Goal: Information Seeking & Learning: Learn about a topic

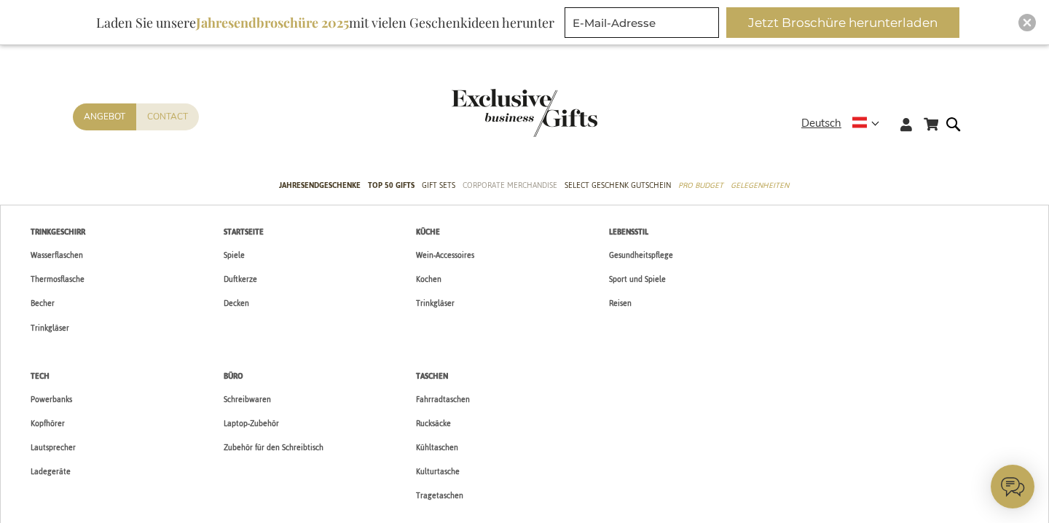
click at [513, 178] on span "Corporate Merchandise" at bounding box center [509, 185] width 95 height 15
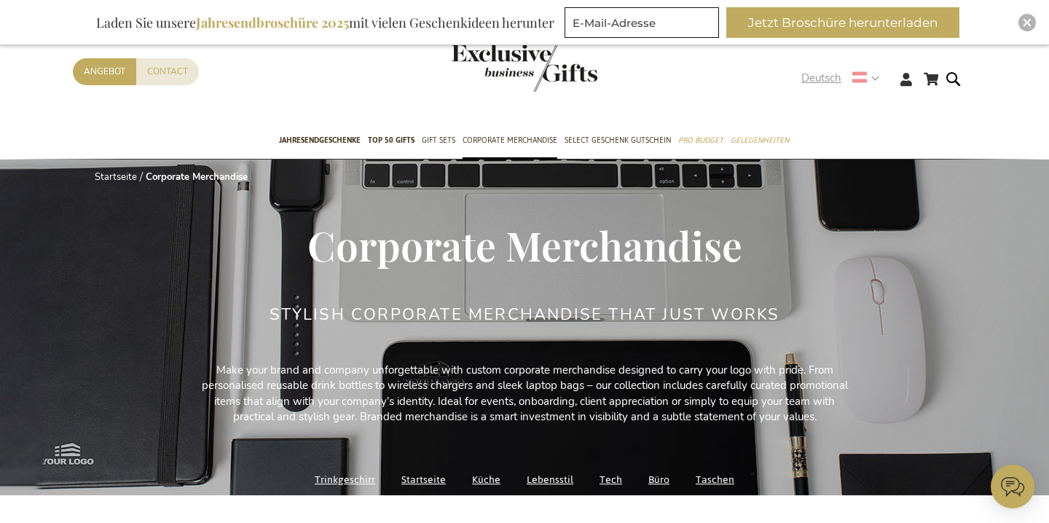
click at [872, 80] on strong "Deutsch" at bounding box center [839, 78] width 76 height 17
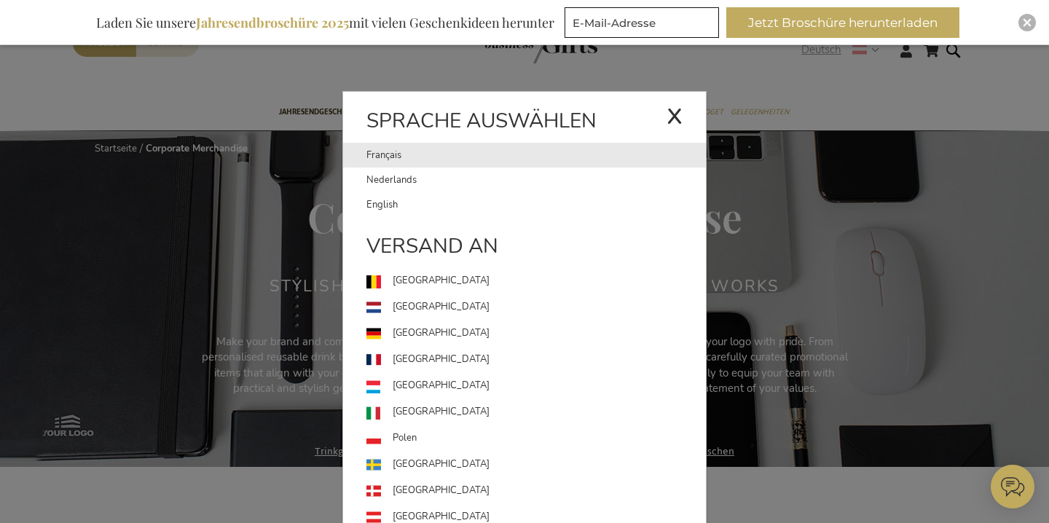
scroll to position [28, 0]
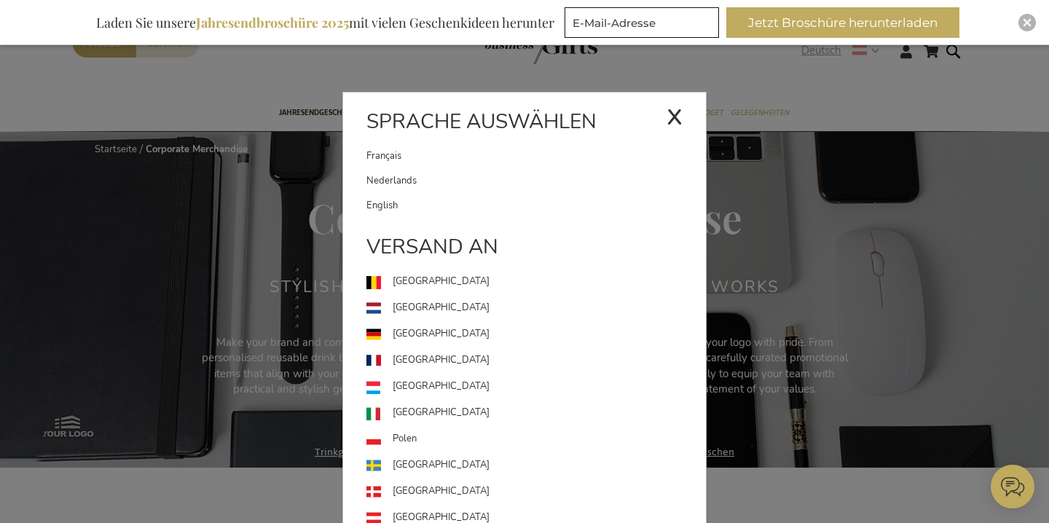
click at [679, 125] on div "x" at bounding box center [674, 115] width 16 height 44
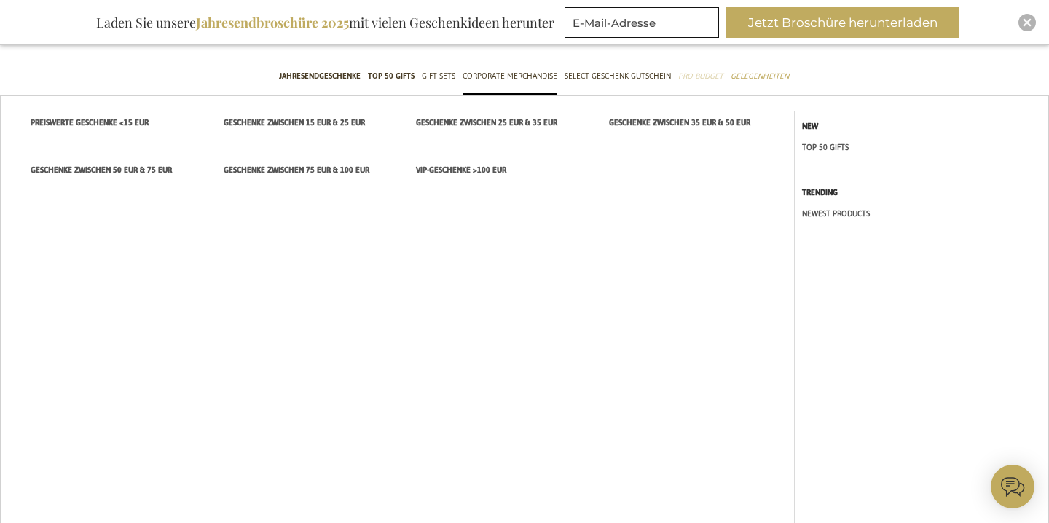
scroll to position [70, 0]
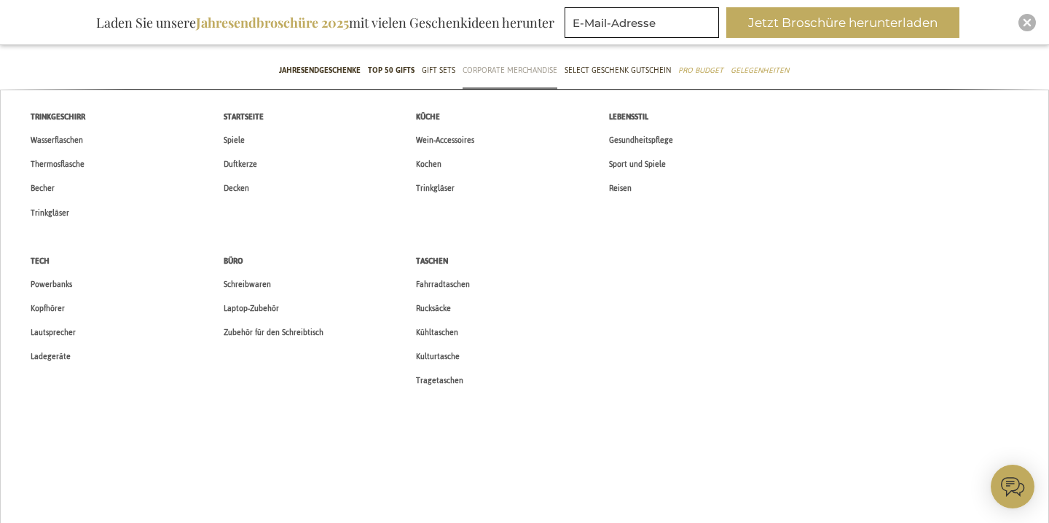
click at [534, 72] on span "Corporate Merchandise" at bounding box center [509, 70] width 95 height 15
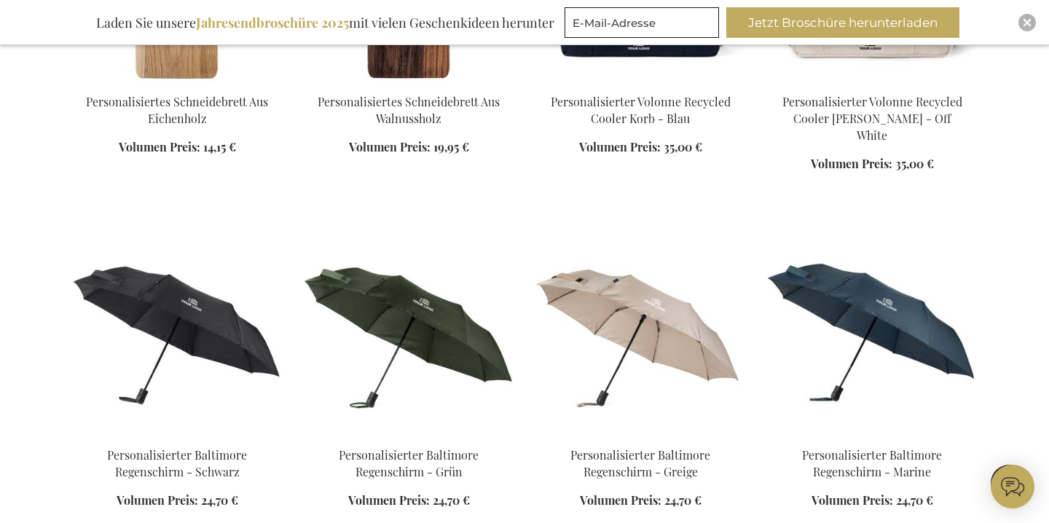
scroll to position [1333, 0]
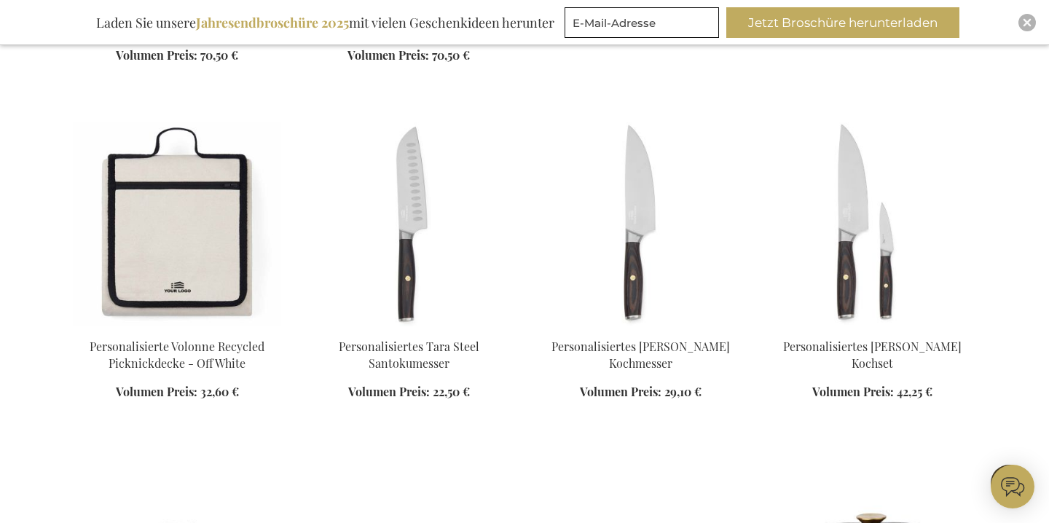
scroll to position [1014, 0]
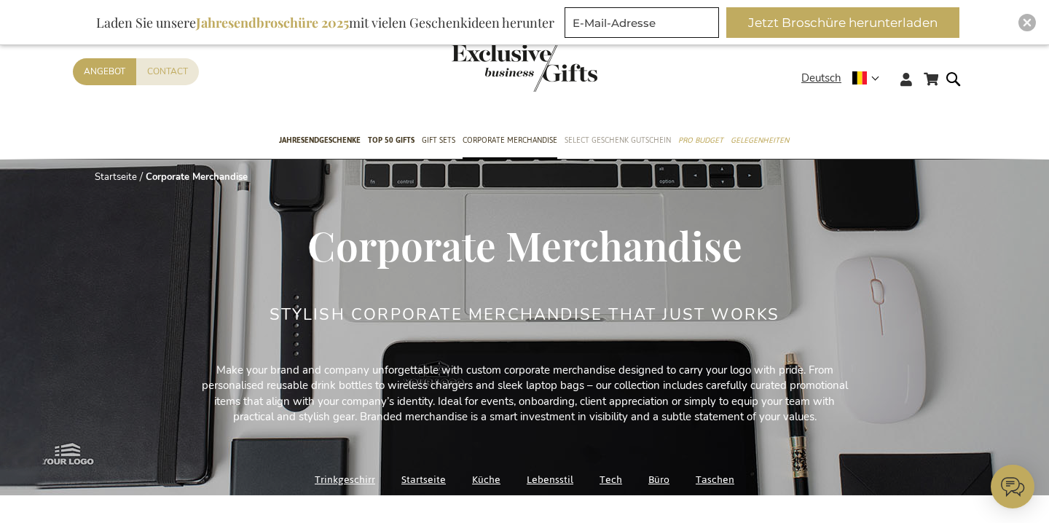
click at [581, 140] on span "Select Geschenk Gutschein" at bounding box center [617, 140] width 106 height 15
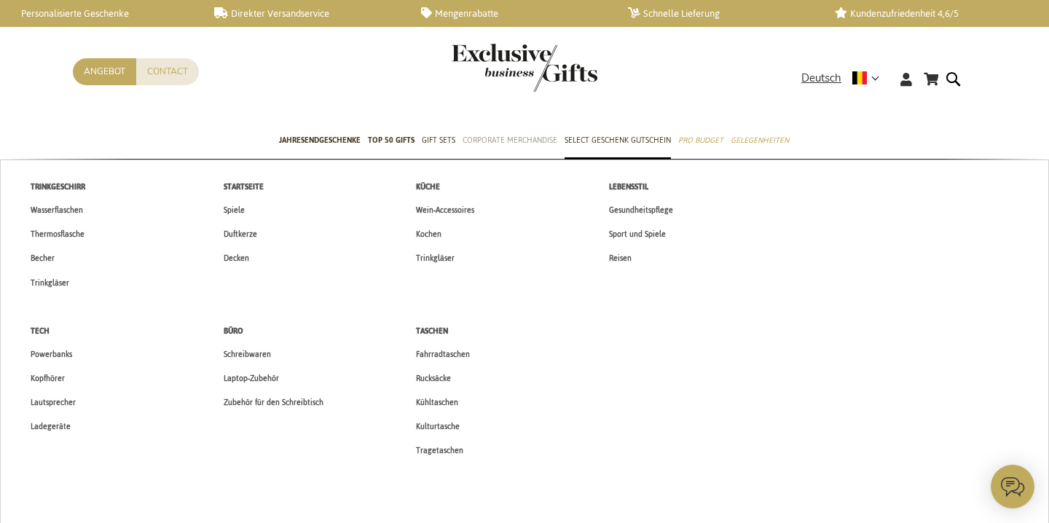
click at [469, 140] on span "Corporate Merchandise" at bounding box center [509, 140] width 95 height 15
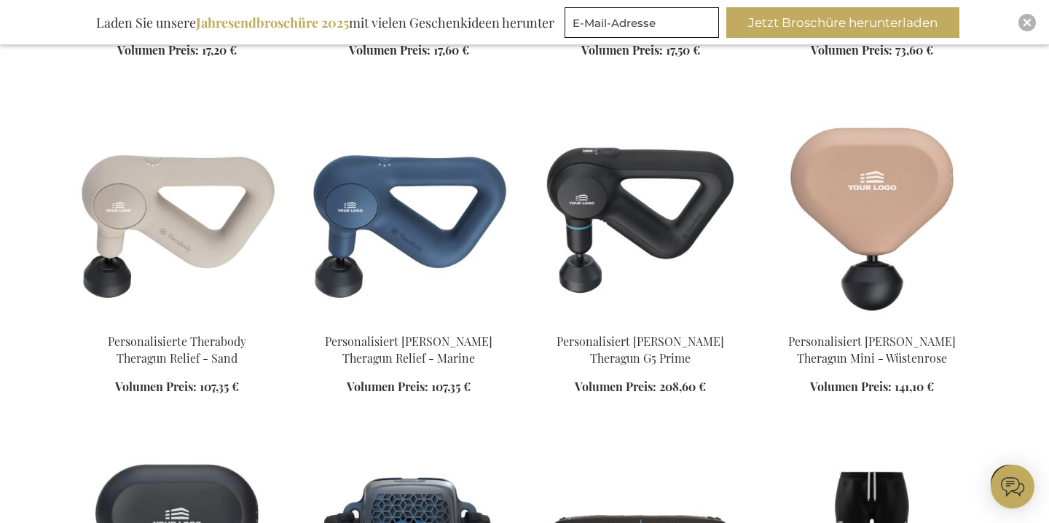
scroll to position [5238, 0]
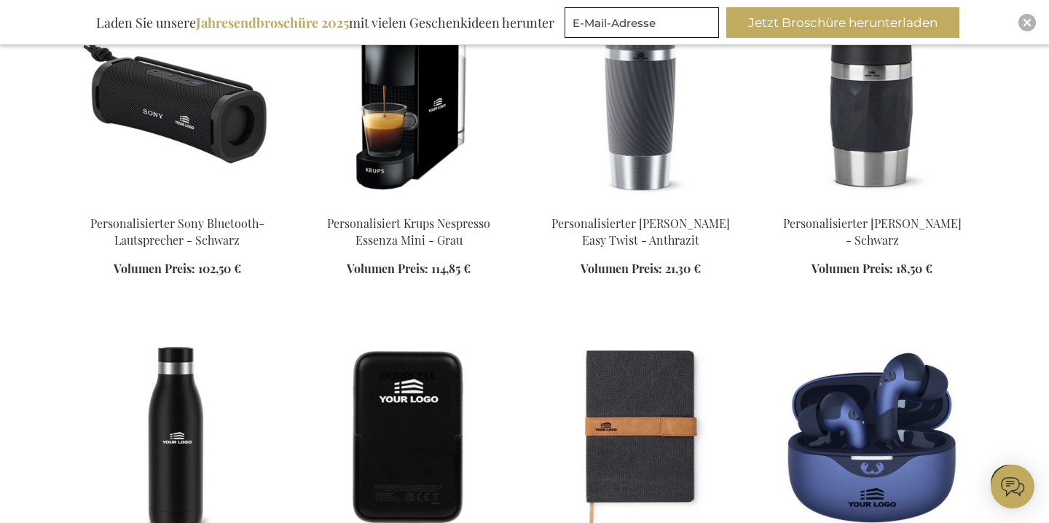
scroll to position [7133, 0]
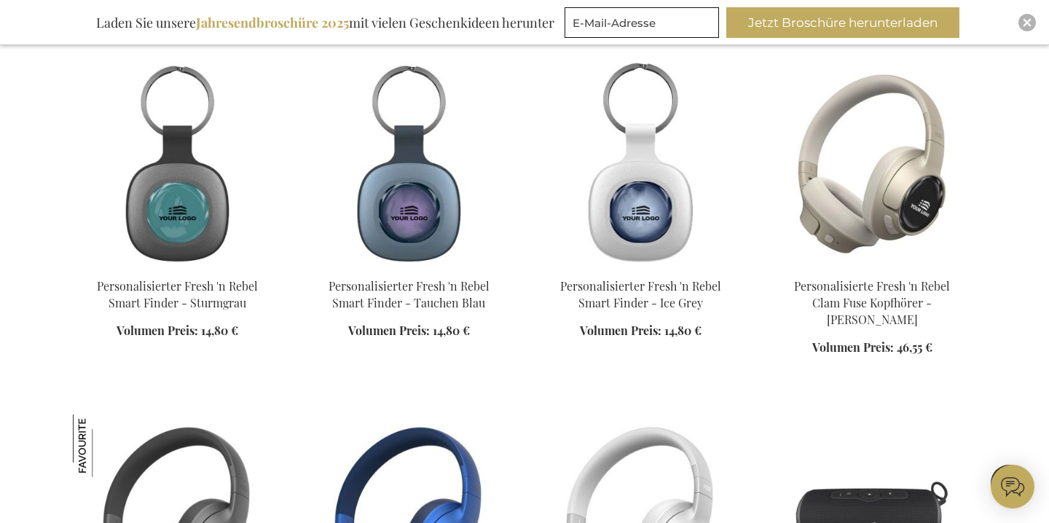
scroll to position [8377, 0]
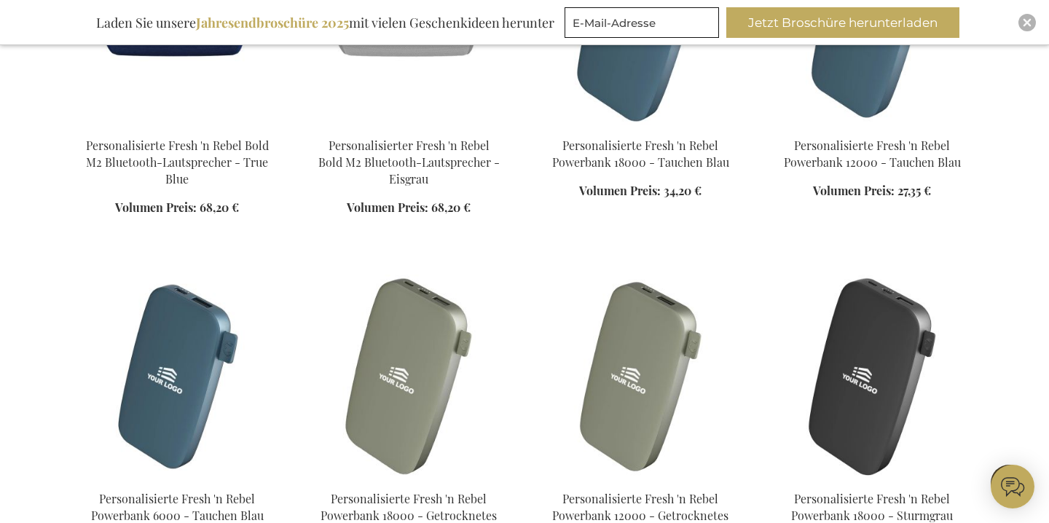
scroll to position [9219, 0]
